Goal: Information Seeking & Learning: Learn about a topic

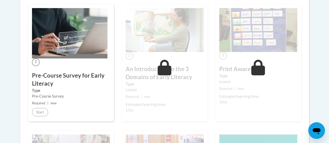
scroll to position [193, 0]
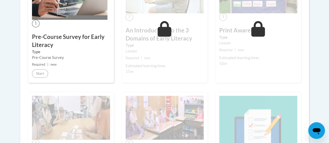
click at [52, 70] on div "1 Pre-Course Survey for Early Literacy Type Pre-Course Survey Required | new St…" at bounding box center [71, 24] width 86 height 118
click at [58, 36] on h3 "Pre-Course Survey for Early Literacy" at bounding box center [71, 41] width 78 height 16
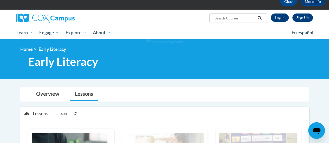
scroll to position [0, 0]
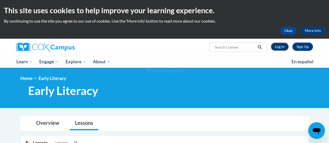
click at [279, 48] on link "Log In" at bounding box center [280, 47] width 18 height 8
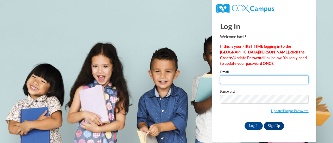
click at [264, 79] on input "Email" at bounding box center [264, 79] width 88 height 9
type input "nsimms@giacademy.org"
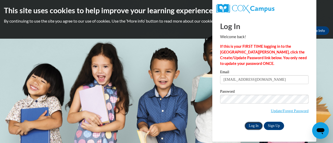
click at [254, 127] on input "Log In" at bounding box center [254, 126] width 18 height 8
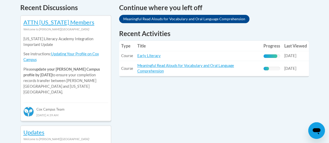
scroll to position [227, 0]
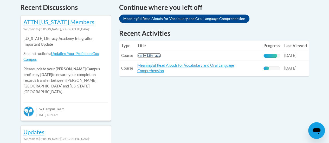
click at [152, 56] on link "Early Literacy" at bounding box center [148, 55] width 23 height 4
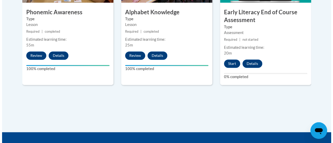
scroll to position [368, 0]
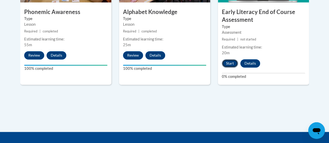
click at [228, 65] on button "Start" at bounding box center [230, 63] width 16 height 8
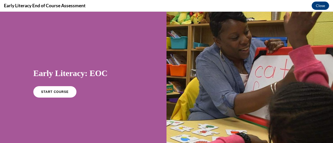
scroll to position [0, 0]
click at [57, 91] on span "START COURSE" at bounding box center [54, 92] width 29 height 4
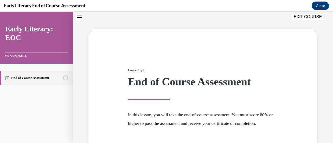
scroll to position [61, 0]
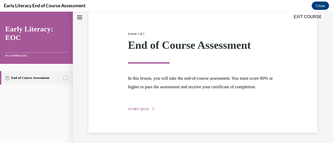
click at [141, 110] on span "START QUIZ" at bounding box center [138, 109] width 21 height 4
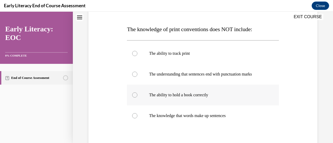
scroll to position [76, 0]
click at [137, 73] on div at bounding box center [203, 73] width 152 height 21
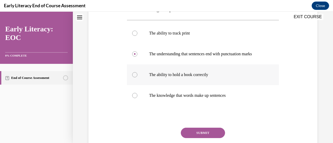
scroll to position [96, 0]
click at [202, 136] on button "SUBMIT" at bounding box center [203, 133] width 44 height 10
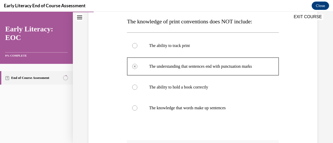
scroll to position [83, 0]
click at [136, 90] on div at bounding box center [203, 87] width 152 height 21
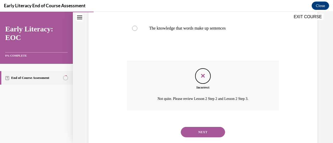
scroll to position [175, 0]
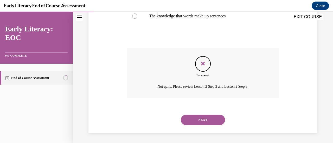
click at [201, 123] on button "NEXT" at bounding box center [203, 120] width 44 height 10
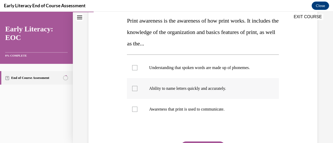
scroll to position [84, 0]
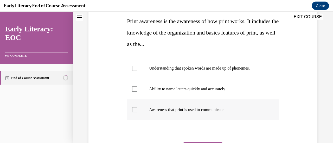
click at [135, 111] on div at bounding box center [134, 109] width 5 height 5
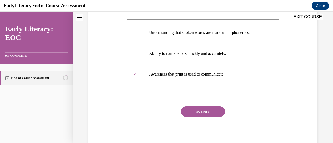
click at [201, 109] on button "SUBMIT" at bounding box center [203, 112] width 44 height 10
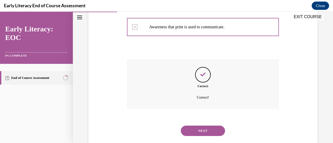
scroll to position [177, 0]
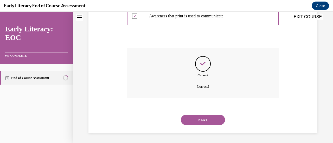
click at [200, 120] on button "NEXT" at bounding box center [203, 120] width 44 height 10
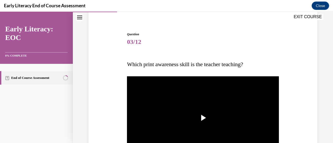
scroll to position [70, 0]
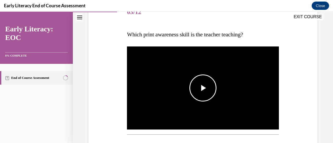
click at [203, 88] on span "Video player" at bounding box center [203, 88] width 0 height 0
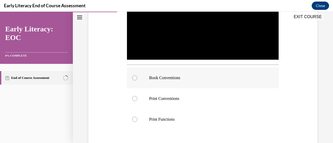
scroll to position [139, 0]
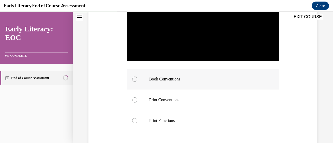
click at [195, 81] on div at bounding box center [203, 79] width 152 height 21
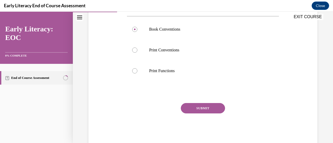
click at [200, 106] on button "SUBMIT" at bounding box center [203, 108] width 44 height 10
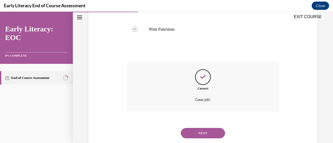
scroll to position [228, 0]
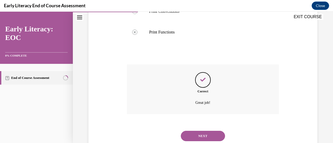
click at [201, 136] on button "NEXT" at bounding box center [203, 136] width 44 height 10
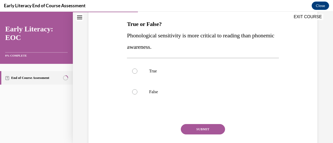
scroll to position [81, 0]
click at [138, 91] on div at bounding box center [203, 91] width 152 height 21
click at [197, 129] on button "SUBMIT" at bounding box center [203, 129] width 44 height 10
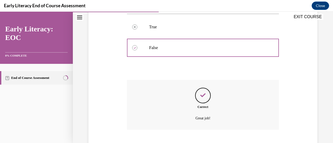
scroll to position [157, 0]
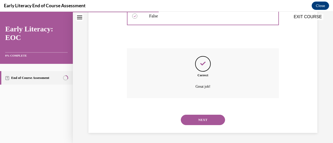
click at [197, 122] on button "NEXT" at bounding box center [203, 120] width 44 height 10
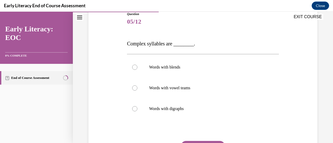
scroll to position [65, 0]
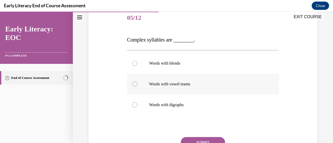
click at [176, 87] on p "Words with vowel teams" at bounding box center [207, 84] width 117 height 5
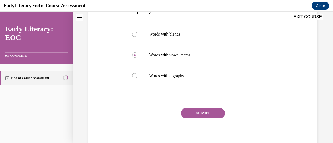
click at [195, 114] on button "SUBMIT" at bounding box center [203, 113] width 44 height 10
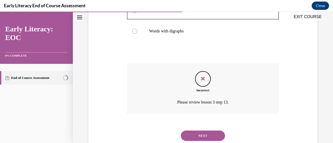
scroll to position [154, 0]
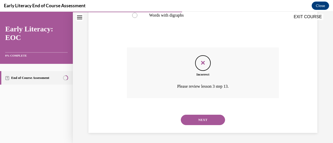
click at [202, 122] on button "NEXT" at bounding box center [203, 120] width 44 height 10
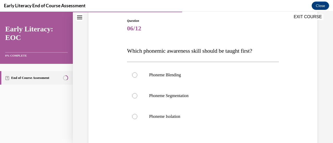
scroll to position [56, 0]
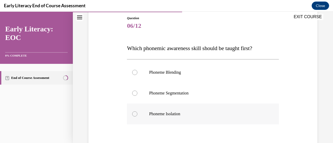
click at [181, 115] on p "Phoneme Isolation" at bounding box center [207, 114] width 117 height 5
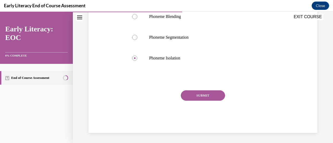
click at [194, 99] on button "SUBMIT" at bounding box center [203, 96] width 44 height 10
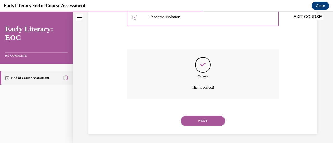
scroll to position [155, 0]
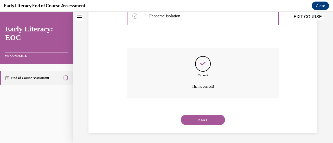
click at [200, 118] on button "NEXT" at bounding box center [203, 120] width 44 height 10
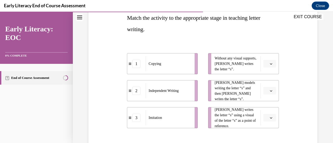
scroll to position [89, 0]
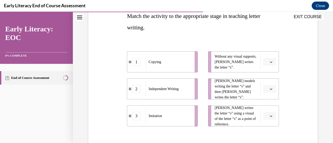
click at [270, 62] on icon "button" at bounding box center [271, 62] width 2 height 1
click at [268, 92] on div "2" at bounding box center [265, 94] width 13 height 10
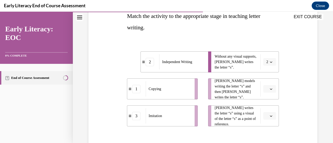
click at [270, 90] on icon "button" at bounding box center [271, 89] width 3 height 3
click at [266, 110] on div "1" at bounding box center [265, 111] width 13 height 10
click at [270, 117] on icon "button" at bounding box center [271, 116] width 3 height 3
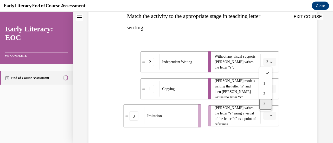
click at [267, 105] on div "3" at bounding box center [265, 104] width 13 height 10
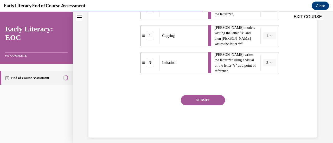
scroll to position [147, 0]
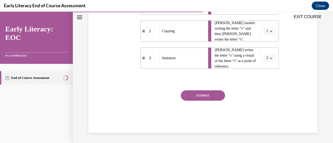
click at [208, 93] on button "SUBMIT" at bounding box center [203, 96] width 44 height 10
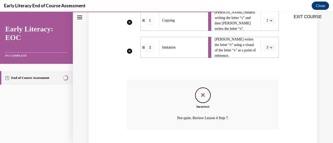
scroll to position [189, 0]
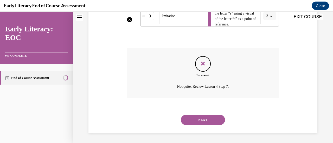
click at [204, 122] on button "NEXT" at bounding box center [203, 120] width 44 height 10
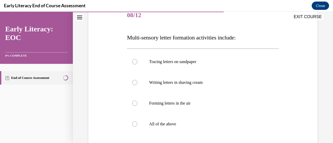
scroll to position [68, 0]
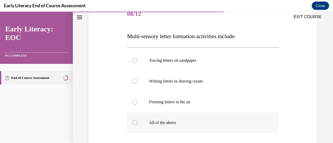
click at [155, 122] on p "All of the above" at bounding box center [207, 122] width 117 height 5
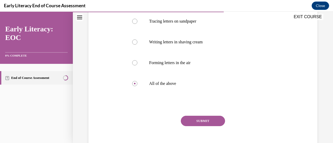
click at [205, 122] on button "SUBMIT" at bounding box center [203, 121] width 44 height 10
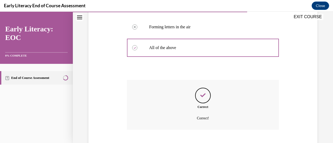
scroll to position [175, 0]
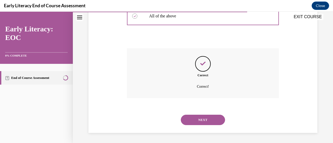
click at [204, 122] on button "NEXT" at bounding box center [203, 120] width 44 height 10
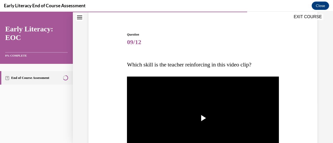
scroll to position [58, 0]
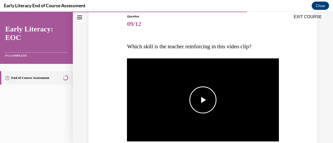
click at [203, 100] on span "Video player" at bounding box center [203, 100] width 0 height 0
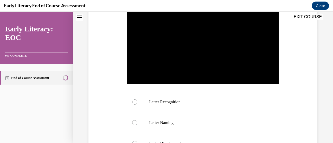
scroll to position [133, 0]
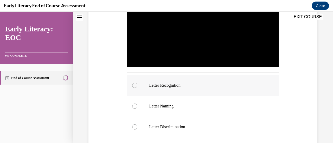
click at [174, 86] on p "Letter Recognition" at bounding box center [207, 85] width 117 height 5
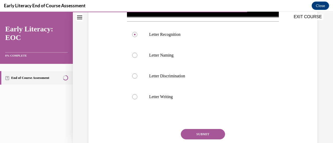
click at [206, 133] on button "SUBMIT" at bounding box center [203, 134] width 44 height 10
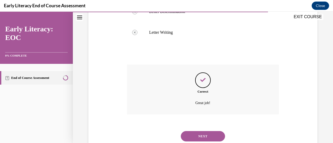
scroll to position [263, 0]
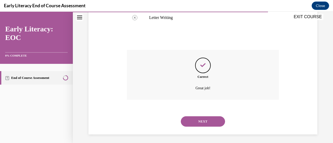
click at [205, 121] on button "NEXT" at bounding box center [203, 122] width 44 height 10
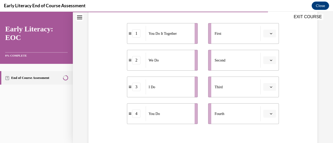
scroll to position [106, 0]
